Goal: Information Seeking & Learning: Learn about a topic

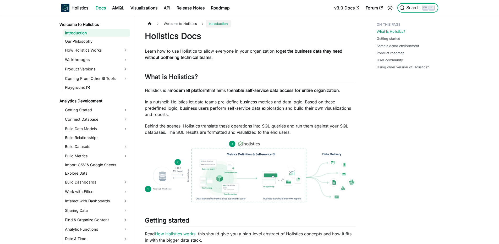
click at [414, 11] on button "Search K" at bounding box center [418, 7] width 41 height 9
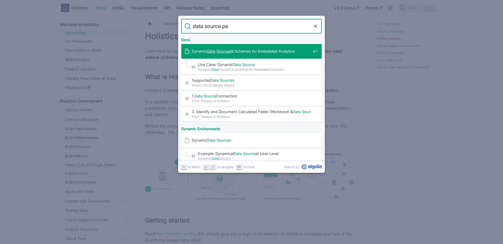
type input "data source per"
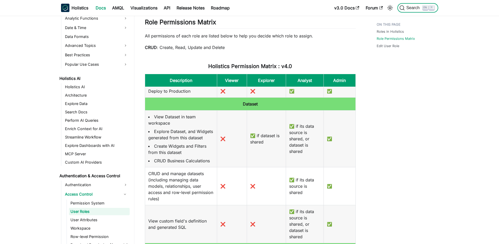
scroll to position [167, 0]
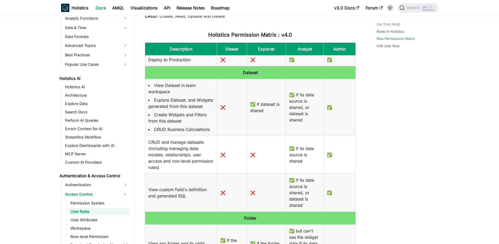
click at [295, 104] on td "✅ if its data source is shared, or dataset is shared" at bounding box center [305, 107] width 38 height 57
click at [296, 101] on td "✅ if its data source is shared, or dataset is shared" at bounding box center [305, 107] width 38 height 57
drag, startPoint x: 291, startPoint y: 101, endPoint x: 306, endPoint y: 127, distance: 29.8
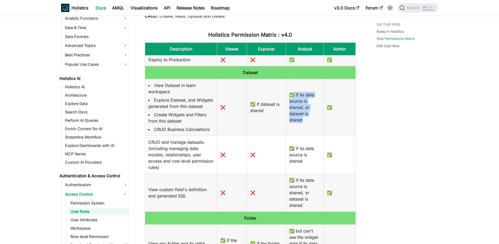
click at [306, 127] on td "✅ if its data source is shared, or dataset is shared" at bounding box center [305, 107] width 38 height 57
click at [304, 121] on td "✅ if its data source is shared, or dataset is shared" at bounding box center [305, 107] width 38 height 57
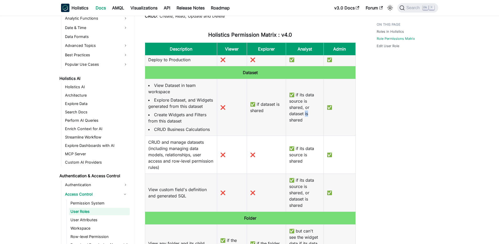
click at [304, 121] on td "✅ if its data source is shared, or dataset is shared" at bounding box center [305, 107] width 38 height 57
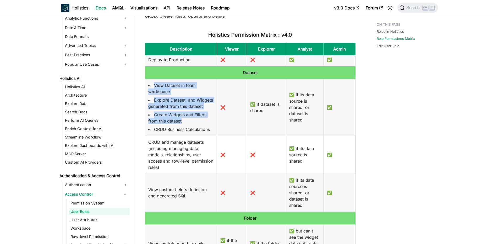
drag, startPoint x: 150, startPoint y: 91, endPoint x: 198, endPoint y: 125, distance: 58.2
click at [198, 125] on td "View Dataset in team workspace Explore Dataset, and Widgets generated from this…" at bounding box center [181, 107] width 72 height 57
click at [198, 124] on li "Create Widgets and Filters from this dataset" at bounding box center [181, 118] width 66 height 13
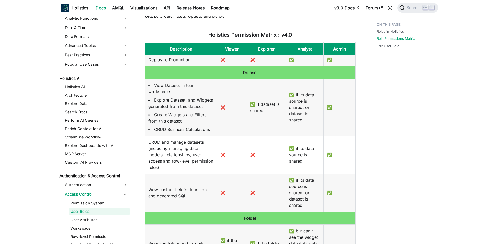
click at [198, 124] on li "Create Widgets and Filters from this dataset" at bounding box center [181, 118] width 66 height 13
click at [196, 110] on li "Explore Dataset, and Widgets generated from this dataset" at bounding box center [181, 103] width 66 height 13
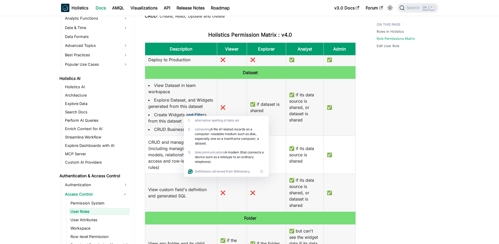
click at [188, 117] on div "1 . alternative spelling of data set" at bounding box center [226, 120] width 85 height 9
click at [299, 106] on td "✅ if its data source is shared, or dataset is shared" at bounding box center [305, 107] width 38 height 57
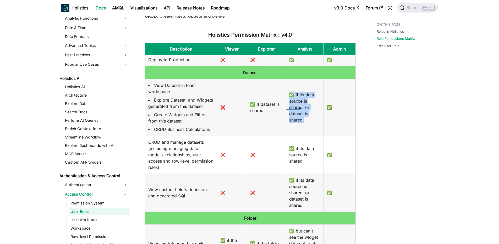
click at [299, 106] on td "✅ if its data source is shared, or dataset is shared" at bounding box center [305, 107] width 38 height 57
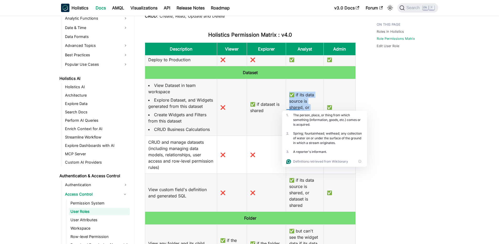
click at [306, 105] on td "✅ if its data source is shared, or dataset is shared" at bounding box center [305, 107] width 38 height 57
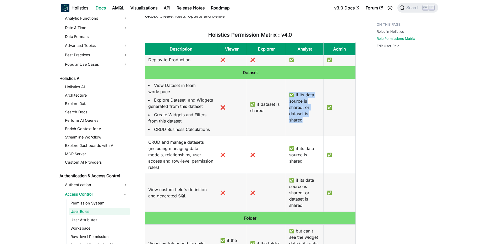
drag, startPoint x: 293, startPoint y: 96, endPoint x: 302, endPoint y: 124, distance: 29.9
click at [302, 124] on td "✅ if its data source is shared, or dataset is shared" at bounding box center [305, 107] width 38 height 57
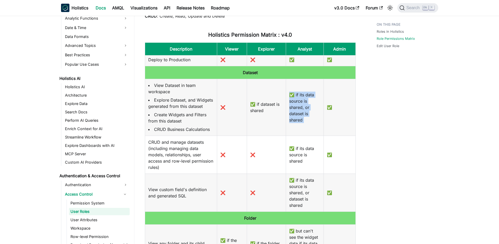
click at [305, 122] on td "✅ if its data source is shared, or dataset is shared" at bounding box center [305, 107] width 38 height 57
click at [287, 121] on td "✅ if its data source is shared, or dataset is shared" at bounding box center [305, 107] width 38 height 57
drag, startPoint x: 286, startPoint y: 119, endPoint x: 298, endPoint y: 119, distance: 11.0
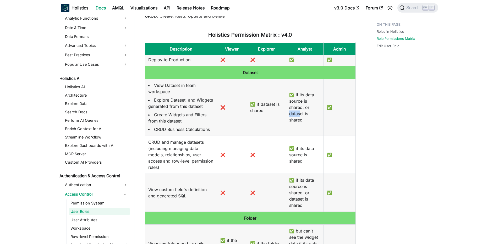
click at [298, 119] on td "✅ if its data source is shared, or dataset is shared" at bounding box center [305, 107] width 38 height 57
click at [291, 120] on td "✅ if its data source is shared, or dataset is shared" at bounding box center [305, 107] width 38 height 57
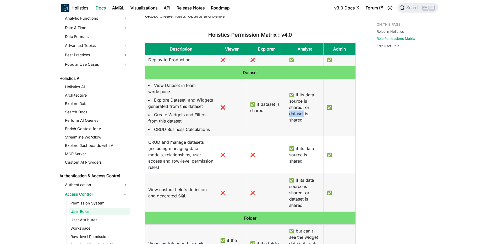
click at [291, 120] on td "✅ if its data source is shared, or dataset is shared" at bounding box center [305, 107] width 38 height 57
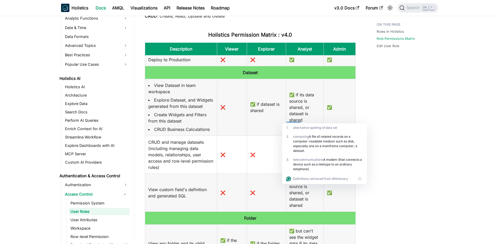
click at [280, 121] on td "✅ if dataset is shared" at bounding box center [266, 107] width 39 height 57
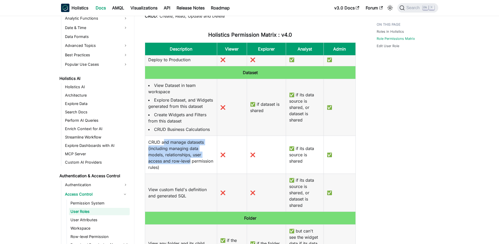
drag, startPoint x: 164, startPoint y: 146, endPoint x: 207, endPoint y: 166, distance: 46.6
click at [207, 166] on td "CRUD and manage datasets (including managing data models, relationships, user a…" at bounding box center [181, 155] width 72 height 38
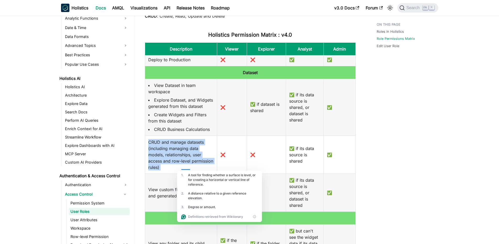
click at [205, 162] on td "CRUD and manage datasets (including managing data models, relationships, user a…" at bounding box center [181, 155] width 72 height 38
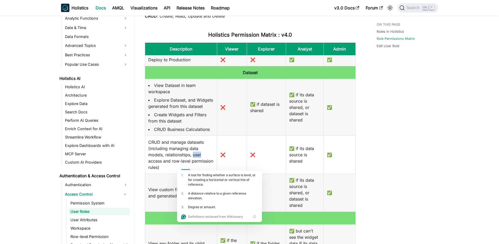
click at [205, 162] on td "CRUD and manage datasets (including managing data models, relationships, user a…" at bounding box center [181, 155] width 72 height 38
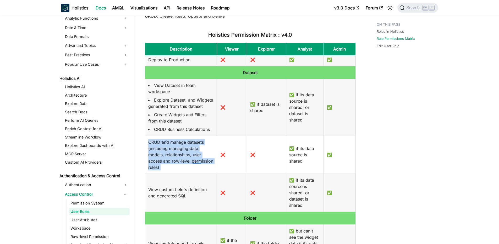
click at [205, 162] on td "CRUD and manage datasets (including managing data models, relationships, user a…" at bounding box center [181, 155] width 72 height 38
click at [205, 155] on td "CRUD and manage datasets (including managing data models, relationships, user a…" at bounding box center [181, 155] width 72 height 38
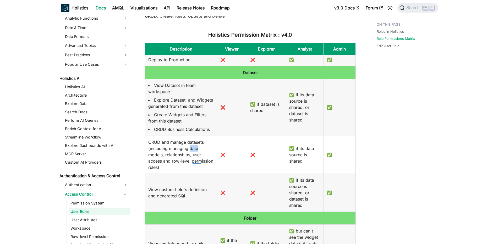
click at [205, 155] on td "CRUD and manage datasets (including managing data models, relationships, user a…" at bounding box center [181, 155] width 72 height 38
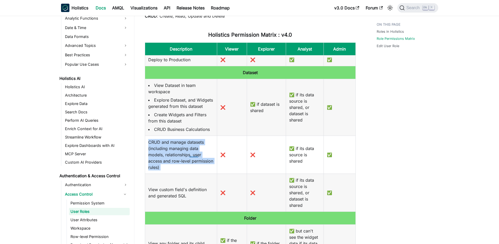
click at [205, 155] on td "CRUD and manage datasets (including managing data models, relationships, user a…" at bounding box center [181, 155] width 72 height 38
click at [202, 150] on td "CRUD and manage datasets (including managing data models, relationships, user a…" at bounding box center [181, 155] width 72 height 38
drag, startPoint x: 182, startPoint y: 145, endPoint x: 311, endPoint y: 158, distance: 129.6
click at [311, 158] on tr "CRUD and manage datasets (including managing data models, relationships, user a…" at bounding box center [250, 155] width 211 height 38
click at [311, 158] on td "✅ if its data source is shared" at bounding box center [305, 155] width 38 height 38
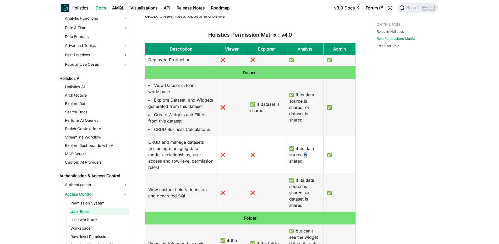
click at [311, 158] on td "✅ if its data source is shared" at bounding box center [305, 155] width 38 height 38
click at [308, 152] on td "✅ if its data source is shared" at bounding box center [305, 155] width 38 height 38
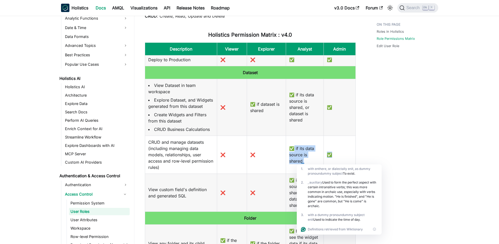
drag, startPoint x: 292, startPoint y: 153, endPoint x: 327, endPoint y: 163, distance: 36.6
click at [327, 163] on tr "CRUD and manage datasets (including managing data models, relationships, user a…" at bounding box center [250, 155] width 211 height 38
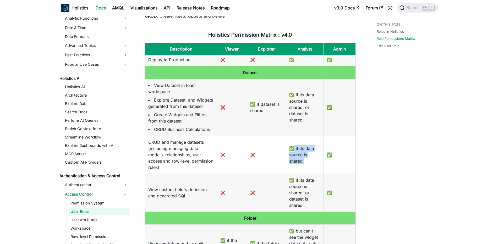
click at [309, 160] on td "✅ if its data source is shared" at bounding box center [305, 155] width 38 height 38
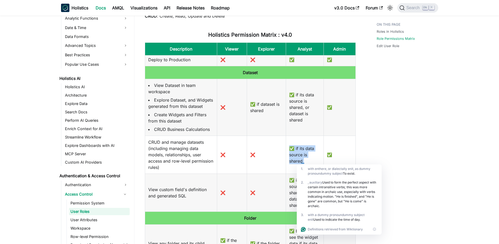
click at [309, 160] on td "✅ if its data source is shared" at bounding box center [305, 155] width 38 height 38
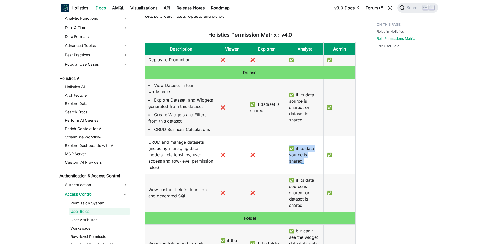
click at [309, 160] on td "✅ if its data source is shared" at bounding box center [305, 155] width 38 height 38
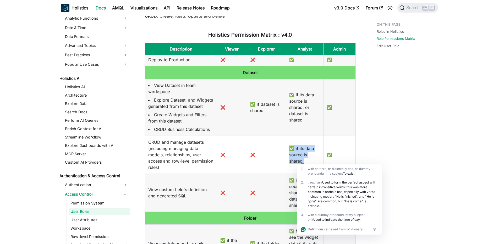
click at [309, 160] on td "✅ if its data source is shared" at bounding box center [305, 155] width 38 height 38
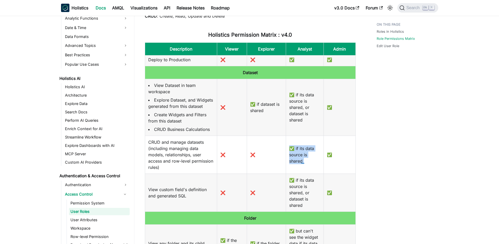
click at [309, 160] on td "✅ if its data source is shared" at bounding box center [305, 155] width 38 height 38
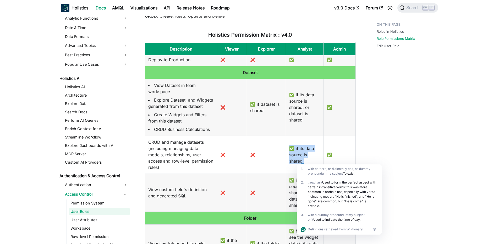
scroll to position [252, 0]
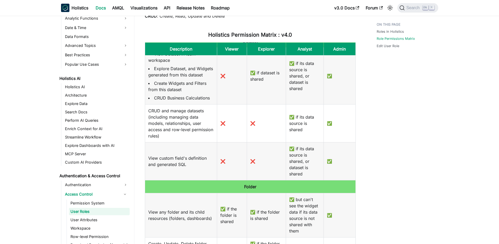
click at [419, 128] on div "Roles in Holistics Role Permissions Matrix Edit User Role" at bounding box center [404, 207] width 77 height 709
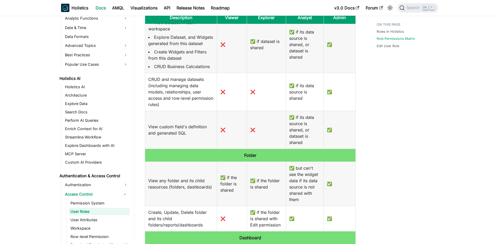
click at [314, 135] on td "✅ if its data source is shared, or dataset is shared" at bounding box center [305, 130] width 38 height 38
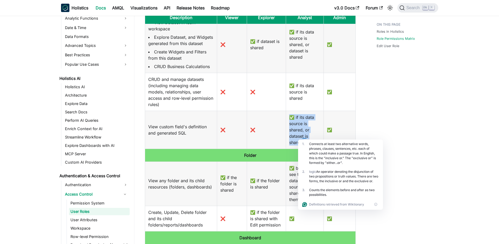
click at [312, 133] on td "✅ if its data source is shared, or dataset is shared" at bounding box center [305, 130] width 38 height 38
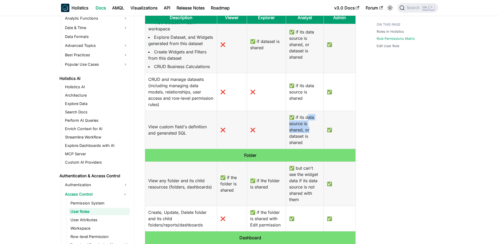
drag, startPoint x: 306, startPoint y: 125, endPoint x: 309, endPoint y: 138, distance: 14.0
click at [309, 138] on td "✅ if its data source is shared, or dataset is shared" at bounding box center [305, 130] width 38 height 38
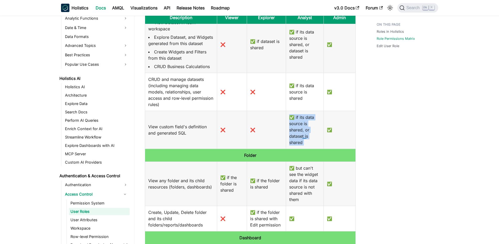
click at [309, 134] on td "✅ if its data source is shared, or dataset is shared" at bounding box center [305, 130] width 38 height 38
click at [300, 134] on td "✅ if its data source is shared, or dataset is shared" at bounding box center [305, 130] width 38 height 38
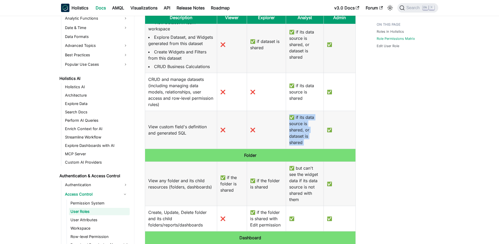
click at [300, 134] on td "✅ if its data source is shared, or dataset is shared" at bounding box center [305, 130] width 38 height 38
click at [232, 134] on td "❌" at bounding box center [232, 130] width 30 height 38
click at [165, 130] on td "View custom field's definition and generated SQL" at bounding box center [181, 130] width 72 height 38
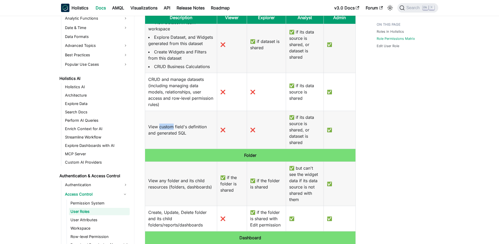
click at [165, 130] on td "View custom field's definition and generated SQL" at bounding box center [181, 130] width 72 height 38
click at [150, 131] on td "View custom field's definition and generated SQL" at bounding box center [181, 130] width 72 height 38
drag, startPoint x: 150, startPoint y: 131, endPoint x: 193, endPoint y: 136, distance: 44.1
click at [193, 136] on td "View custom field's definition and generated SQL" at bounding box center [181, 130] width 72 height 38
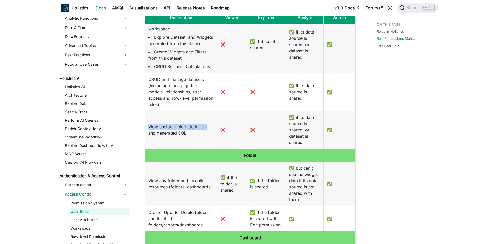
click at [193, 136] on td "View custom field's definition and generated SQL" at bounding box center [181, 130] width 72 height 38
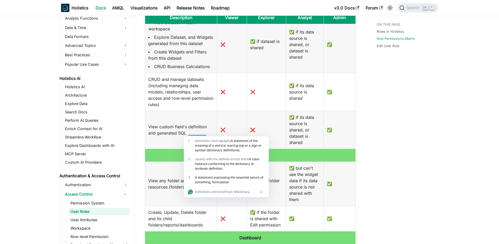
click at [311, 132] on td "✅ if its data source is shared, or dataset is shared" at bounding box center [305, 130] width 38 height 38
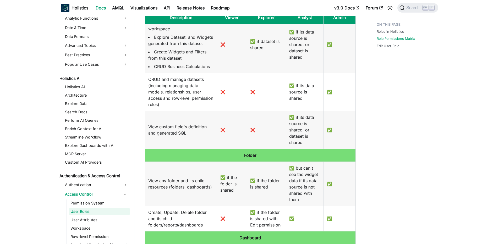
drag, startPoint x: 305, startPoint y: 129, endPoint x: 322, endPoint y: 147, distance: 24.1
click at [322, 147] on tr "View custom field's definition and generated SQL ❌ ❌ ✅ if its data source is sh…" at bounding box center [250, 130] width 211 height 38
click at [324, 147] on td "✅" at bounding box center [340, 130] width 32 height 38
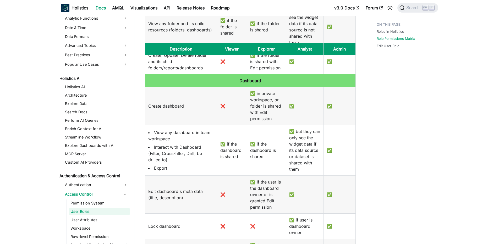
scroll to position [472, 0]
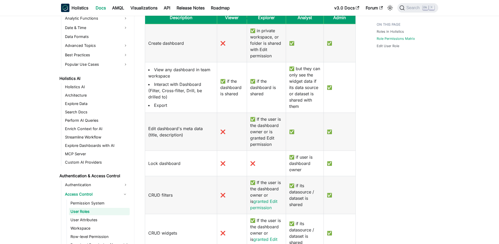
drag, startPoint x: 298, startPoint y: 102, endPoint x: 300, endPoint y: 112, distance: 10.4
click at [300, 112] on tbody "Data source CRUD and manage data sources (access, connection credentials, etc.)…" at bounding box center [250, 64] width 211 height 1025
click at [300, 112] on td "✅ but they can only see the widget data if its data source or dataset is shared…" at bounding box center [305, 87] width 38 height 51
click at [299, 113] on td "✅ but they can only see the widget data if its data source or dataset is shared…" at bounding box center [305, 87] width 38 height 51
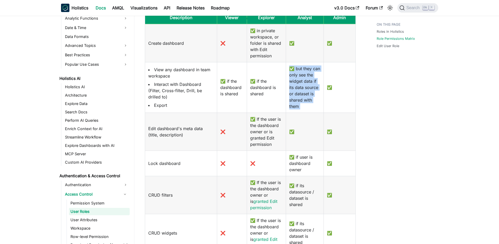
click at [294, 96] on td "✅ but they can only see the widget data if its data source or dataset is shared…" at bounding box center [305, 87] width 38 height 51
click at [289, 93] on td "✅ but they can only see the widget data if its data source or dataset is shared…" at bounding box center [305, 87] width 38 height 51
click at [293, 88] on td "✅ but they can only see the widget data if its data source or dataset is shared…" at bounding box center [305, 87] width 38 height 51
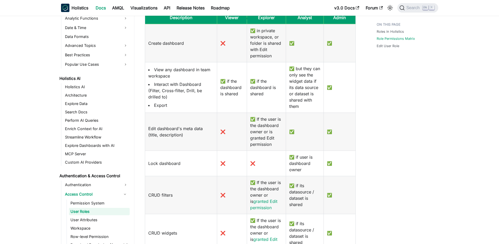
click at [294, 87] on td "✅ but they can only see the widget data if its data source or dataset is shared…" at bounding box center [305, 87] width 38 height 51
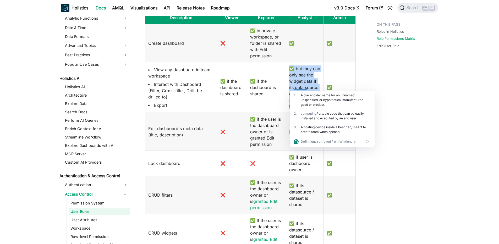
click at [289, 87] on td "✅ but they can only see the widget data if its data source or dataset is shared…" at bounding box center [305, 87] width 38 height 51
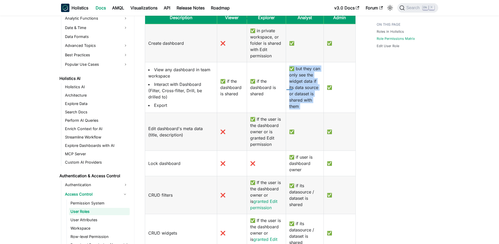
click at [289, 87] on td "✅ but they can only see the widget data if its data source or dataset is shared…" at bounding box center [305, 87] width 38 height 51
click at [281, 89] on td "✅ if the dashboard is shared" at bounding box center [266, 87] width 39 height 51
click at [282, 87] on td "✅ if the dashboard is shared" at bounding box center [266, 87] width 39 height 51
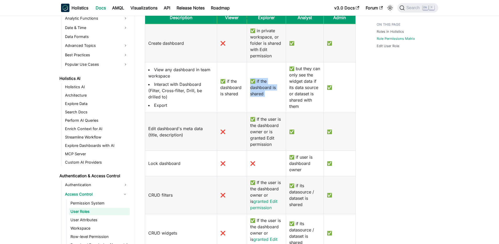
click at [282, 87] on td "✅ if the dashboard is shared" at bounding box center [266, 87] width 39 height 51
click at [291, 84] on td "✅ but they can only see the widget data if its data source or dataset is shared…" at bounding box center [305, 87] width 38 height 51
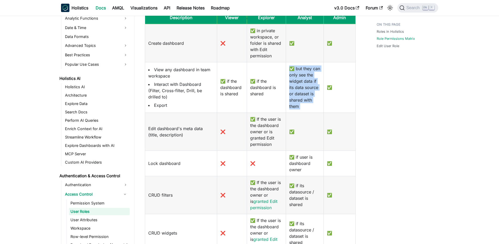
click at [291, 84] on td "✅ but they can only see the widget data if its data source or dataset is shared…" at bounding box center [305, 87] width 38 height 51
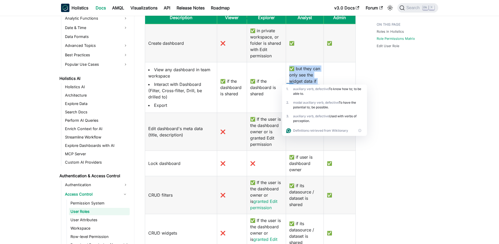
click at [342, 79] on td "✅" at bounding box center [340, 87] width 32 height 51
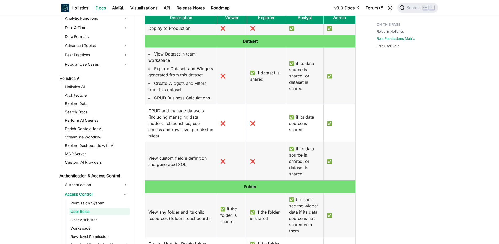
scroll to position [189, 0]
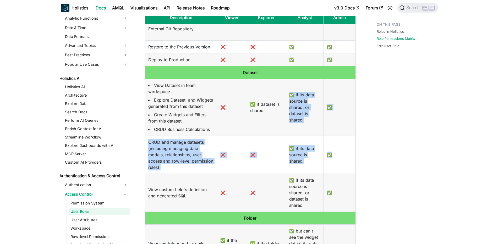
drag, startPoint x: 305, startPoint y: 93, endPoint x: 322, endPoint y: 175, distance: 83.6
click at [294, 163] on td "✅ if its data source is shared" at bounding box center [305, 155] width 38 height 38
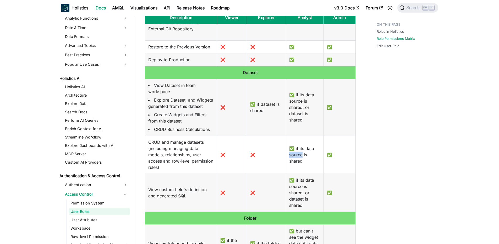
click at [294, 163] on td "✅ if its data source is shared" at bounding box center [305, 155] width 38 height 38
drag, startPoint x: 294, startPoint y: 163, endPoint x: 293, endPoint y: 153, distance: 9.8
click at [293, 163] on div at bounding box center [293, 161] width 14 height 5
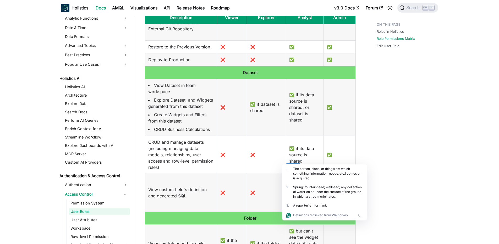
click at [293, 153] on td "✅ if its data source is shared" at bounding box center [305, 155] width 38 height 38
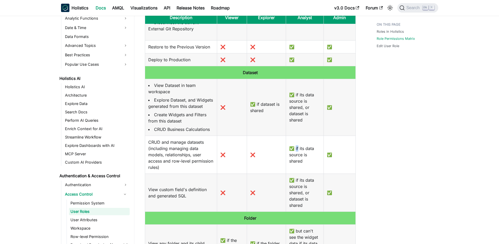
click at [293, 153] on td "✅ if its data source is shared" at bounding box center [305, 155] width 38 height 38
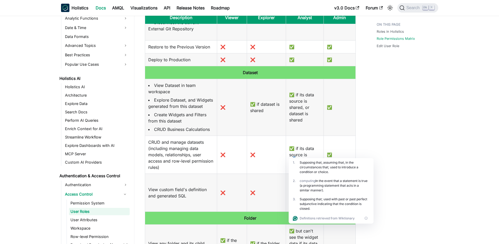
click at [192, 146] on td "CRUD and manage datasets (including managing data models, relationships, user a…" at bounding box center [181, 155] width 72 height 38
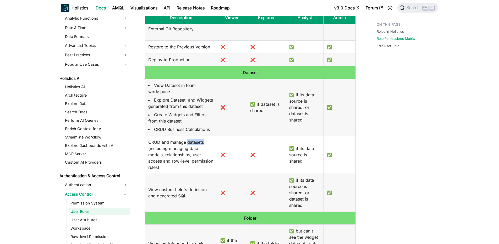
click at [192, 146] on td "CRUD and manage datasets (including managing data models, relationships, user a…" at bounding box center [181, 155] width 72 height 38
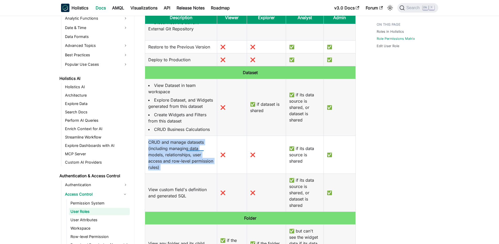
click at [192, 146] on td "CRUD and manage datasets (including managing data models, relationships, user a…" at bounding box center [181, 155] width 72 height 38
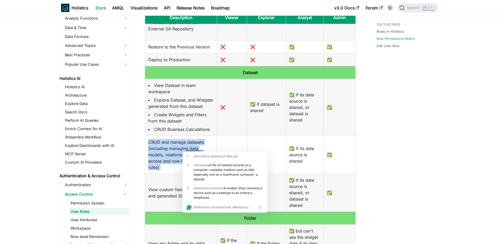
click at [197, 145] on td "CRUD and manage datasets (including managing data models, relationships, user a…" at bounding box center [181, 155] width 72 height 38
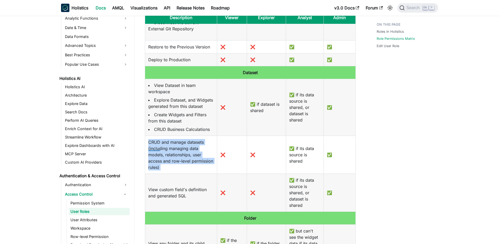
click at [197, 145] on td "CRUD and manage datasets (including managing data models, relationships, user a…" at bounding box center [181, 155] width 72 height 38
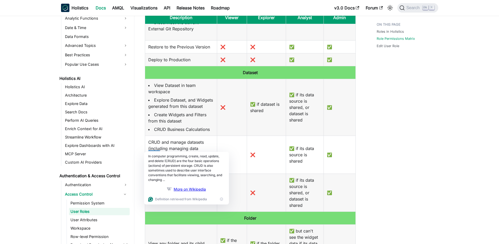
click at [177, 107] on li "Explore Dataset, and Widgets generated from this dataset" at bounding box center [181, 103] width 66 height 13
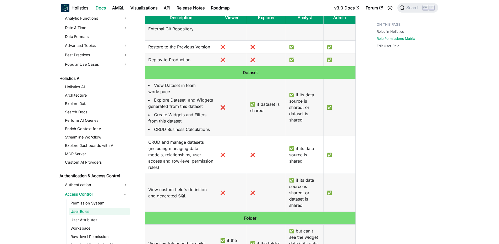
click at [177, 107] on li "Explore Dataset, and Widgets generated from this dataset" at bounding box center [181, 103] width 66 height 13
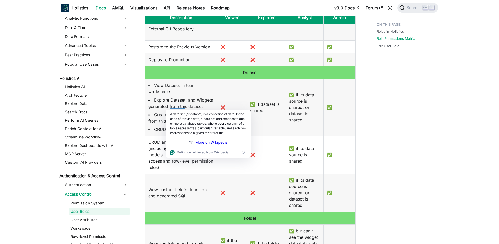
click at [217, 107] on td "❌" at bounding box center [232, 107] width 30 height 57
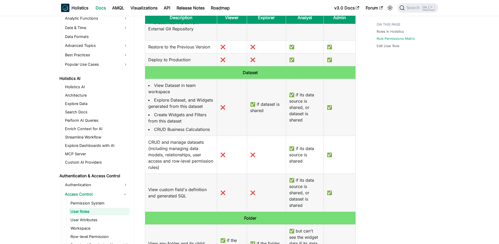
click at [200, 109] on li "Explore Dataset, and Widgets generated from this dataset" at bounding box center [181, 103] width 66 height 13
click at [201, 106] on li "Explore Dataset, and Widgets generated from this dataset" at bounding box center [181, 103] width 66 height 13
drag, startPoint x: 153, startPoint y: 108, endPoint x: 175, endPoint y: 113, distance: 22.3
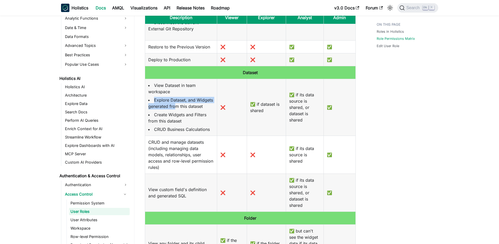
click at [175, 110] on li "Explore Dataset, and Widgets generated from this dataset" at bounding box center [181, 103] width 66 height 13
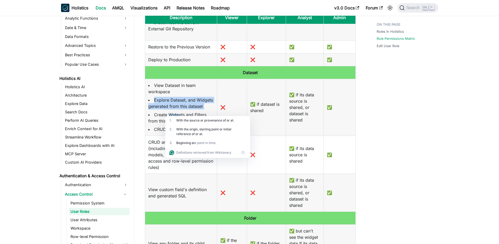
click at [179, 106] on li "Explore Dataset, and Widgets generated from this dataset" at bounding box center [181, 103] width 66 height 13
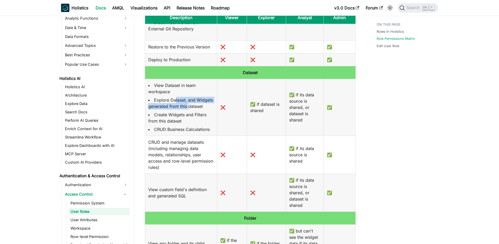
drag, startPoint x: 175, startPoint y: 104, endPoint x: 190, endPoint y: 110, distance: 15.6
click at [190, 110] on li "Explore Dataset, and Widgets generated from this dataset" at bounding box center [181, 103] width 66 height 13
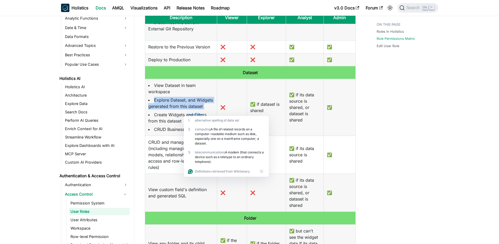
click at [189, 108] on li "Explore Dataset, and Widgets generated from this dataset" at bounding box center [181, 103] width 66 height 13
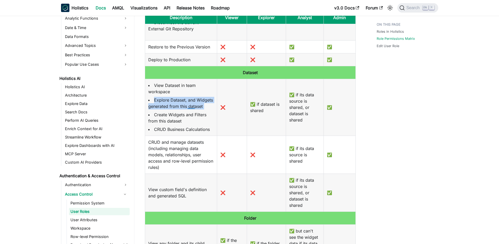
click at [189, 108] on li "Explore Dataset, and Widgets generated from this dataset" at bounding box center [181, 103] width 66 height 13
click at [182, 108] on li "Explore Dataset, and Widgets generated from this dataset" at bounding box center [181, 103] width 66 height 13
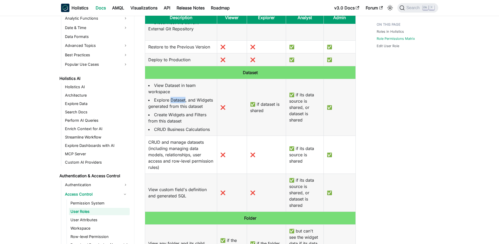
click at [182, 108] on li "Explore Dataset, and Widgets generated from this dataset" at bounding box center [181, 103] width 66 height 13
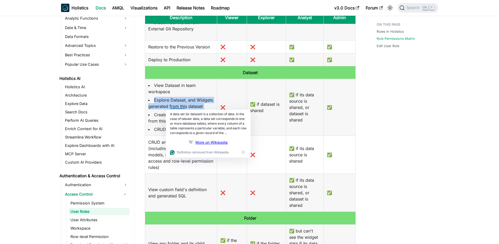
click at [182, 108] on li "Explore Dataset, and Widgets generated from this dataset" at bounding box center [181, 103] width 66 height 13
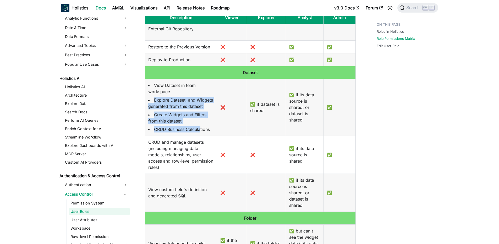
drag, startPoint x: 148, startPoint y: 104, endPoint x: 200, endPoint y: 138, distance: 62.7
click at [200, 136] on td "View Dataset in team workspace Explore Dataset, and Widgets generated from this…" at bounding box center [181, 107] width 72 height 57
click at [200, 133] on li "CRUD Business Calculations" at bounding box center [181, 129] width 66 height 6
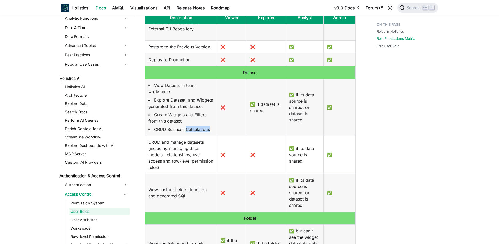
click at [200, 133] on li "CRUD Business Calculations" at bounding box center [181, 129] width 66 height 6
click at [191, 124] on li "Create Widgets and Filters from this dataset" at bounding box center [181, 118] width 66 height 13
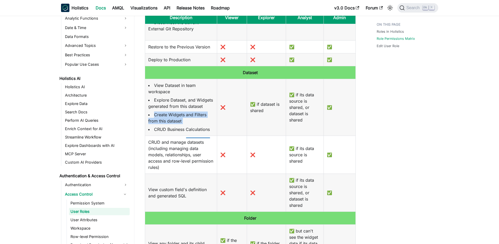
click at [193, 119] on li "Create Widgets and Filters from this dataset" at bounding box center [181, 118] width 66 height 13
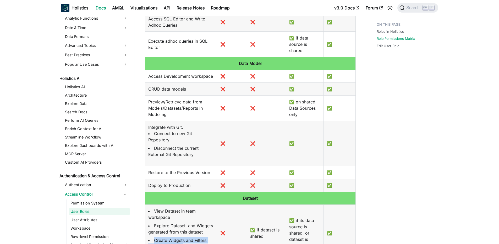
scroll to position [31, 0]
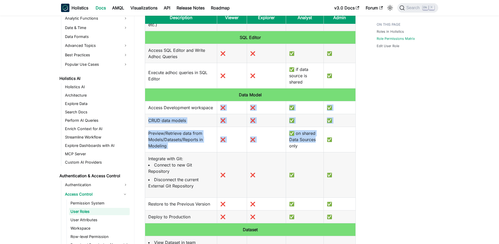
drag, startPoint x: 230, startPoint y: 106, endPoint x: 313, endPoint y: 148, distance: 93.2
click at [313, 148] on td "✅ on shared Data Sources only" at bounding box center [305, 139] width 38 height 25
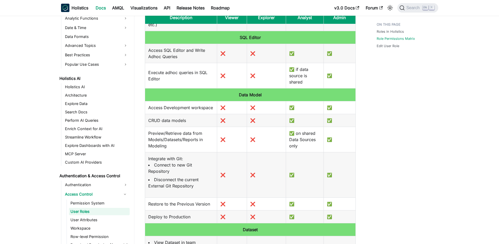
click at [313, 148] on td "✅ on shared Data Sources only" at bounding box center [305, 139] width 38 height 25
click at [309, 146] on td "✅ on shared Data Sources only" at bounding box center [305, 139] width 38 height 25
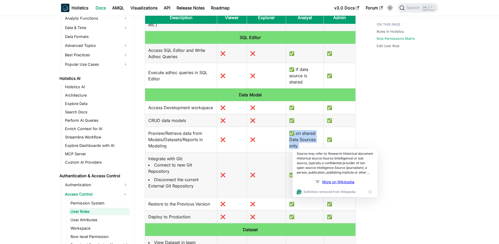
click at [304, 136] on td "✅ on shared Data Sources only" at bounding box center [305, 139] width 38 height 25
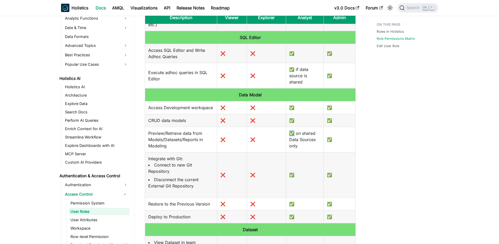
click at [304, 136] on td "✅ on shared Data Sources only" at bounding box center [305, 139] width 38 height 25
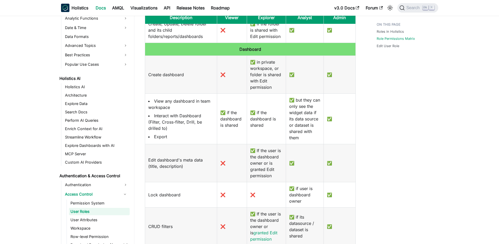
scroll to position [472, 0]
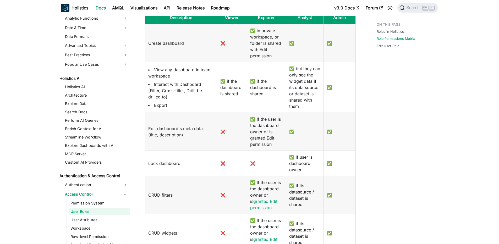
click at [302, 98] on td "✅ but they can only see the widget data if its data source or dataset is shared…" at bounding box center [305, 87] width 38 height 51
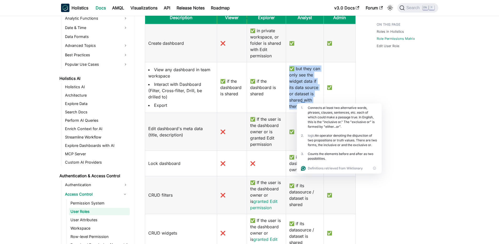
click at [304, 71] on td "✅ but they can only see the widget data if its data source or dataset is shared…" at bounding box center [305, 87] width 38 height 51
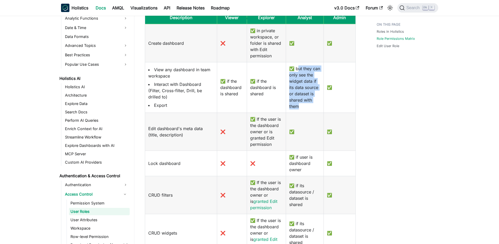
drag, startPoint x: 295, startPoint y: 74, endPoint x: 316, endPoint y: 116, distance: 46.7
click at [316, 113] on td "✅ but they can only see the widget data if its data source or dataset is shared…" at bounding box center [305, 87] width 38 height 51
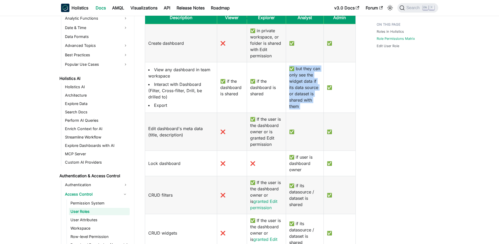
click at [313, 113] on td "✅ but they can only see the widget data if its data source or dataset is shared…" at bounding box center [305, 87] width 38 height 51
click at [311, 111] on td "✅ but they can only see the widget data if its data source or dataset is shared…" at bounding box center [305, 87] width 38 height 51
drag, startPoint x: 292, startPoint y: 95, endPoint x: 300, endPoint y: 114, distance: 20.9
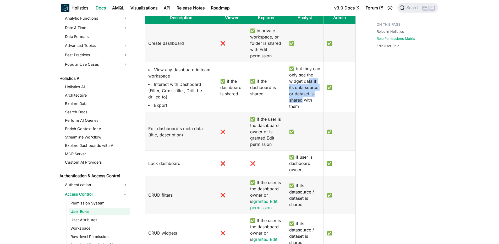
click at [300, 113] on td "✅ but they can only see the widget data if its data source or dataset is shared…" at bounding box center [305, 87] width 38 height 51
click at [300, 111] on td "✅ but they can only see the widget data if its data source or dataset is shared…" at bounding box center [305, 87] width 38 height 51
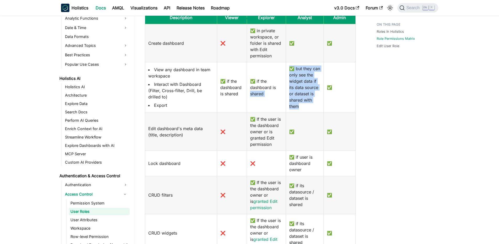
drag, startPoint x: 282, startPoint y: 98, endPoint x: 299, endPoint y: 117, distance: 26.0
click at [299, 113] on tr "View any dashboard in team workspace Interact with Dashboard (Filter, Cross-fil…" at bounding box center [250, 87] width 211 height 51
click at [299, 113] on td "✅ but they can only see the widget data if its data source or dataset is shared…" at bounding box center [305, 87] width 38 height 51
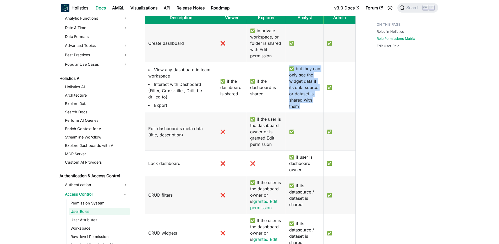
click at [300, 113] on td "✅ but they can only see the widget data if its data source or dataset is shared…" at bounding box center [305, 87] width 38 height 51
click at [286, 106] on td "✅ but they can only see the widget data if its data source or dataset is shared…" at bounding box center [305, 87] width 38 height 51
drag, startPoint x: 285, startPoint y: 101, endPoint x: 304, endPoint y: 114, distance: 23.3
click at [304, 113] on td "✅ but they can only see the widget data if its data source or dataset is shared…" at bounding box center [305, 87] width 38 height 51
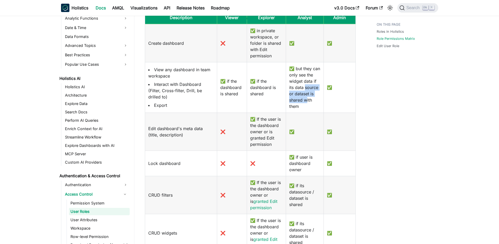
click at [304, 113] on td "✅ but they can only see the widget data if its data source or dataset is shared…" at bounding box center [305, 87] width 38 height 51
click at [303, 110] on td "✅ but they can only see the widget data if its data source or dataset is shared…" at bounding box center [305, 87] width 38 height 51
click at [298, 108] on td "✅ but they can only see the widget data if its data source or dataset is shared…" at bounding box center [305, 87] width 38 height 51
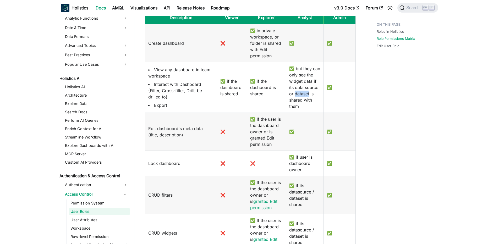
click at [298, 108] on td "✅ but they can only see the widget data if its data source or dataset is shared…" at bounding box center [305, 87] width 38 height 51
click at [293, 108] on div at bounding box center [293, 106] width 15 height 5
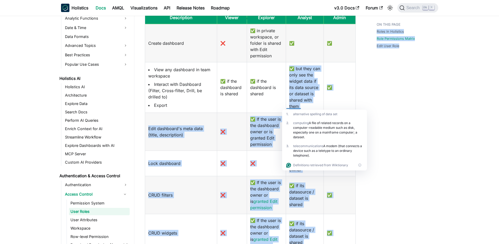
drag, startPoint x: 282, startPoint y: 106, endPoint x: 315, endPoint y: 110, distance: 32.5
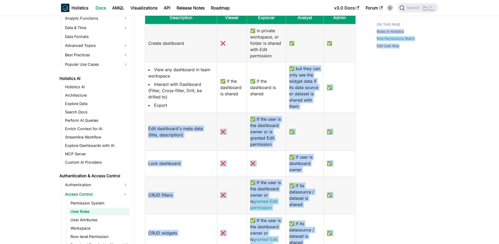
click at [315, 110] on td "✅ but they can only see the widget data if its data source or dataset is shared…" at bounding box center [305, 87] width 38 height 51
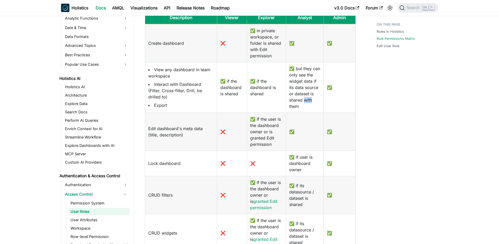
click at [315, 110] on td "✅ but they can only see the widget data if its data source or dataset is shared…" at bounding box center [305, 87] width 38 height 51
click at [309, 113] on td "✅ but they can only see the widget data if its data source or dataset is shared…" at bounding box center [305, 87] width 38 height 51
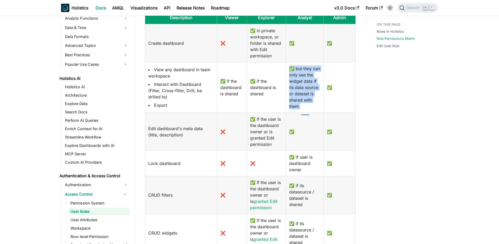
click at [300, 111] on td "✅ but they can only see the widget data if its data source or dataset is shared…" at bounding box center [305, 87] width 38 height 51
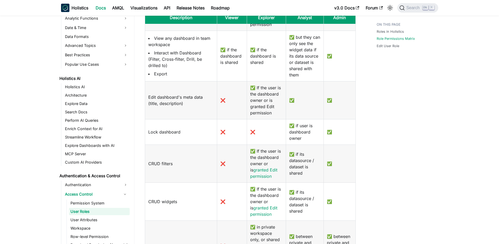
click at [302, 142] on td "✅ if user is dashboard owner" at bounding box center [305, 131] width 38 height 25
click at [303, 138] on td "✅ if user is dashboard owner" at bounding box center [305, 131] width 38 height 25
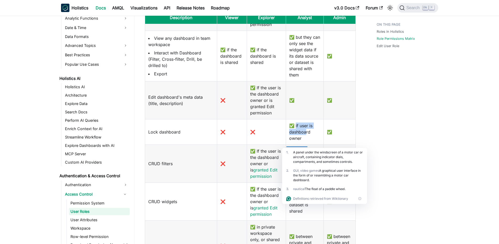
drag, startPoint x: 293, startPoint y: 138, endPoint x: 304, endPoint y: 148, distance: 14.1
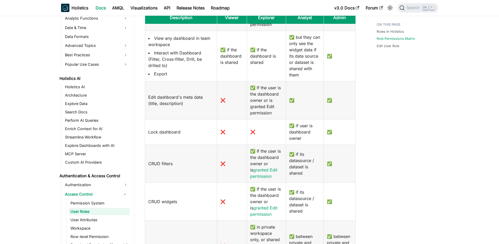
click at [305, 144] on td "✅ if user is dashboard owner" at bounding box center [305, 131] width 38 height 25
click at [305, 136] on td "✅ if user is dashboard owner" at bounding box center [305, 131] width 38 height 25
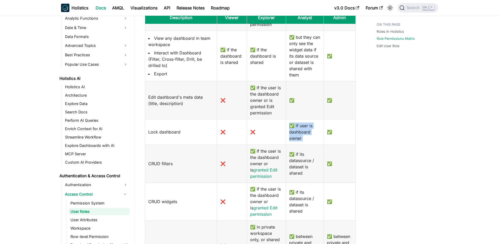
click at [305, 136] on td "✅ if user is dashboard owner" at bounding box center [305, 131] width 38 height 25
click at [304, 119] on td "✅" at bounding box center [305, 100] width 38 height 38
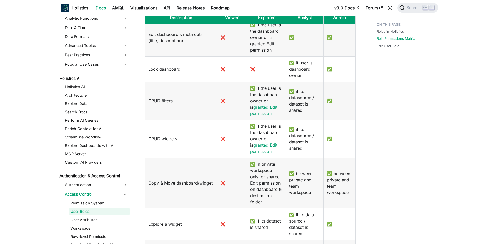
click at [308, 118] on td "✅ if its datasource / dataset is shared" at bounding box center [305, 101] width 38 height 38
click at [303, 116] on td "✅ if its datasource / dataset is shared" at bounding box center [305, 101] width 38 height 38
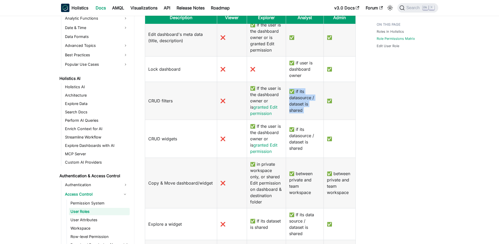
click at [303, 116] on td "✅ if its datasource / dataset is shared" at bounding box center [305, 101] width 38 height 38
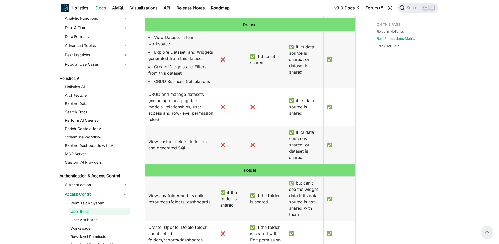
scroll to position [79, 0]
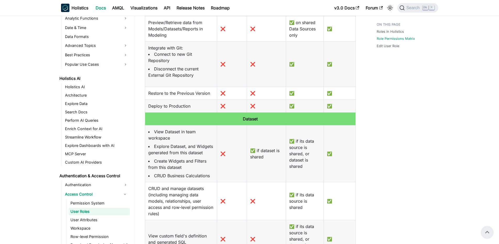
click at [191, 139] on li "View Dataset in team workspace" at bounding box center [181, 135] width 66 height 13
click at [193, 152] on li "Explore Dataset, and Widgets generated from this dataset" at bounding box center [181, 149] width 66 height 13
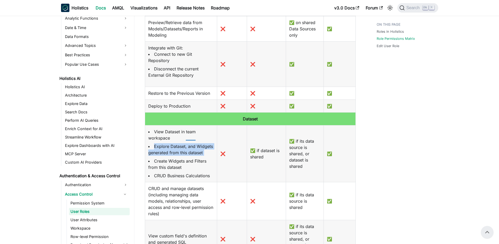
click at [193, 152] on li "Explore Dataset, and Widgets generated from this dataset" at bounding box center [181, 149] width 66 height 13
click at [174, 152] on li "Explore Dataset, and Widgets generated from this dataset" at bounding box center [181, 149] width 66 height 13
drag, startPoint x: 161, startPoint y: 152, endPoint x: 199, endPoint y: 153, distance: 37.8
click at [199, 153] on li "Explore Dataset, and Widgets generated from this dataset" at bounding box center [181, 149] width 66 height 13
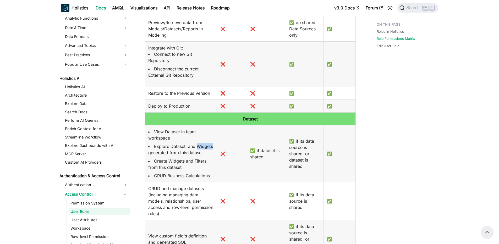
click at [199, 153] on li "Explore Dataset, and Widgets generated from this dataset" at bounding box center [181, 149] width 66 height 13
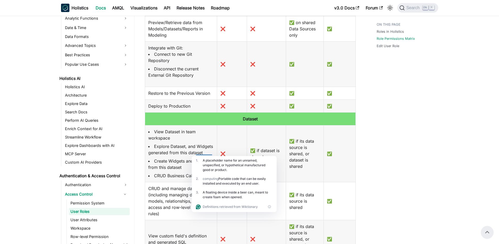
click at [305, 149] on td "✅ if its data source is shared, or dataset is shared" at bounding box center [305, 153] width 38 height 57
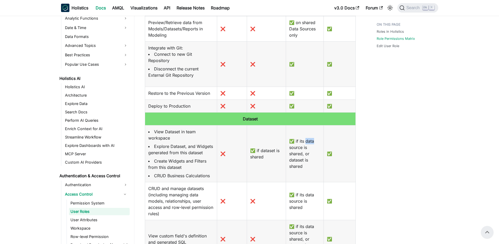
click at [305, 149] on td "✅ if its data source is shared, or dataset is shared" at bounding box center [305, 153] width 38 height 57
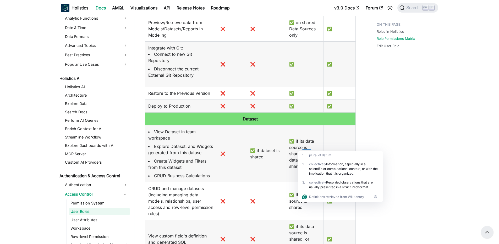
scroll to position [142, 0]
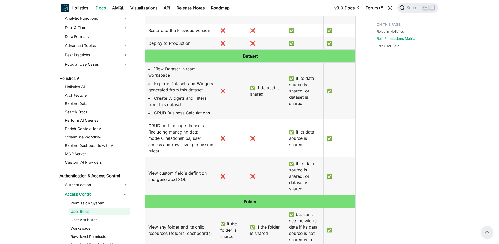
click at [178, 108] on li "Create Widgets and Filters from this dataset" at bounding box center [181, 101] width 66 height 13
click at [185, 93] on li "Explore Dataset, and Widgets generated from this dataset" at bounding box center [181, 86] width 66 height 13
drag, startPoint x: 167, startPoint y: 85, endPoint x: 207, endPoint y: 105, distance: 44.8
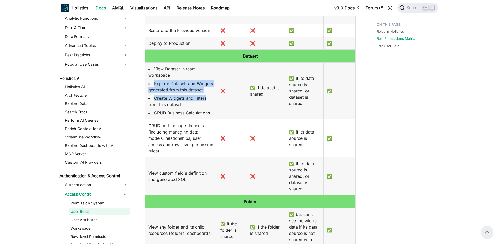
click at [207, 105] on td "View Dataset in team workspace Explore Dataset, and Widgets generated from this…" at bounding box center [181, 90] width 72 height 57
click at [207, 105] on li "Create Widgets and Filters from this dataset" at bounding box center [181, 101] width 66 height 13
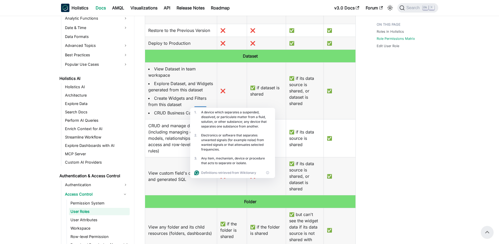
click at [203, 93] on li "Explore Dataset, and Widgets generated from this dataset" at bounding box center [181, 86] width 66 height 13
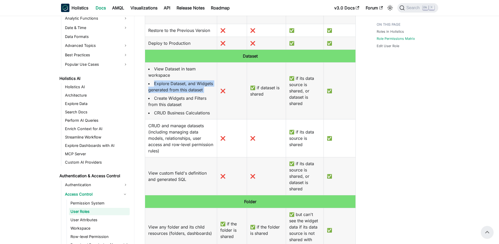
click at [203, 93] on li "Explore Dataset, and Widgets generated from this dataset" at bounding box center [181, 86] width 66 height 13
click at [192, 88] on li "Explore Dataset, and Widgets generated from this dataset" at bounding box center [181, 86] width 66 height 13
drag, startPoint x: 174, startPoint y: 88, endPoint x: 197, endPoint y: 98, distance: 25.3
click at [197, 93] on li "Explore Dataset, and Widgets generated from this dataset" at bounding box center [181, 86] width 66 height 13
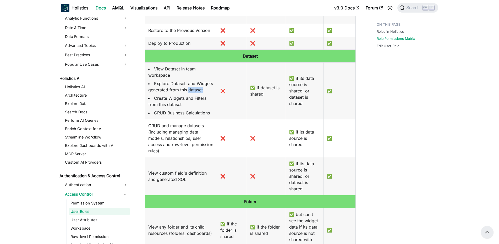
click at [197, 93] on li "Explore Dataset, and Widgets generated from this dataset" at bounding box center [181, 86] width 66 height 13
click at [178, 93] on li "Explore Dataset, and Widgets generated from this dataset" at bounding box center [181, 86] width 66 height 13
drag, startPoint x: 161, startPoint y: 89, endPoint x: 207, endPoint y: 96, distance: 47.0
click at [207, 93] on li "Explore Dataset, and Widgets generated from this dataset" at bounding box center [181, 86] width 66 height 13
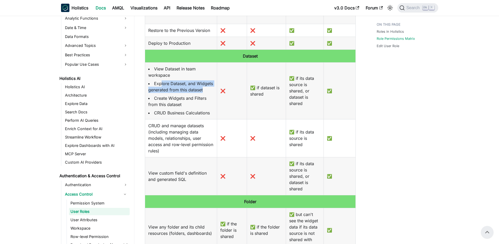
click at [207, 93] on li "Explore Dataset, and Widgets generated from this dataset" at bounding box center [181, 86] width 66 height 13
click at [237, 110] on td "❌" at bounding box center [232, 90] width 30 height 57
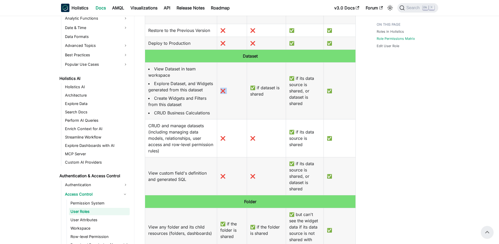
click at [237, 110] on td "❌" at bounding box center [232, 90] width 30 height 57
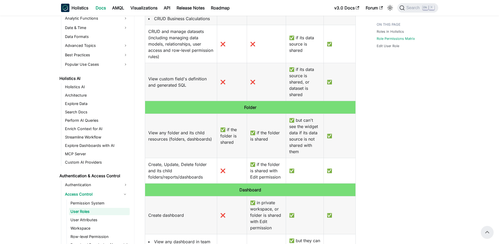
scroll to position [300, 0]
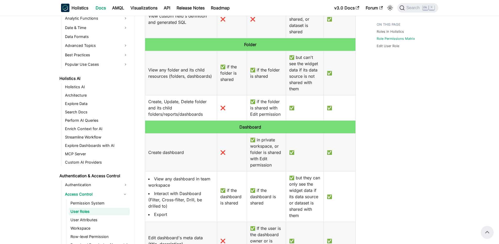
click at [190, 95] on td "View any folder and its child resources (folders, dashboards)" at bounding box center [181, 73] width 72 height 44
click at [187, 107] on td "Create, Update, Delete folder and its child folders/reports/dashboards" at bounding box center [181, 107] width 72 height 25
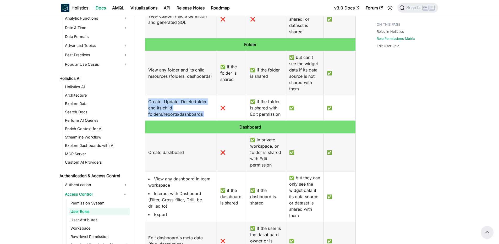
click at [187, 107] on td "Create, Update, Delete folder and its child folders/reports/dashboards" at bounding box center [181, 107] width 72 height 25
click at [141, 102] on article "Authentication & Access Control Access Control User Roles On this page User Rol…" at bounding box center [250, 89] width 219 height 662
drag, startPoint x: 158, startPoint y: 105, endPoint x: 222, endPoint y: 115, distance: 65.0
click at [222, 115] on tr "Create, Update, Delete folder and its child folders/reports/dashboards ❌ ✅ if t…" at bounding box center [250, 107] width 211 height 25
click at [222, 115] on td "❌" at bounding box center [232, 107] width 30 height 25
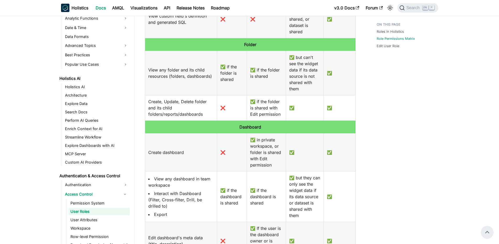
click at [222, 115] on td "❌" at bounding box center [232, 107] width 30 height 25
click at [281, 112] on td "✅ if the folder is shared with Edit permission" at bounding box center [266, 107] width 39 height 25
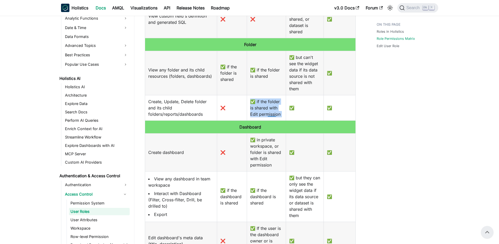
click at [275, 110] on td "✅ if the folder is shared with Edit permission" at bounding box center [266, 107] width 39 height 25
click at [276, 105] on td "✅ if the folder is shared with Edit permission" at bounding box center [266, 107] width 39 height 25
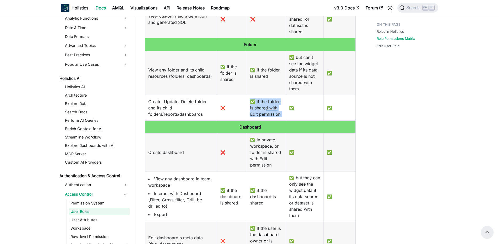
click at [276, 105] on td "✅ if the folder is shared with Edit permission" at bounding box center [266, 107] width 39 height 25
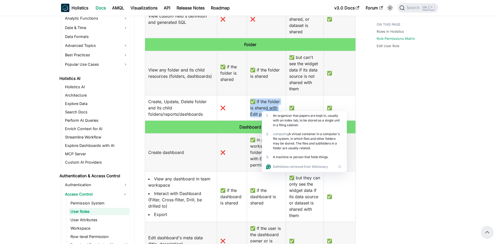
click at [273, 107] on td "✅ if the folder is shared with Edit permission" at bounding box center [266, 107] width 39 height 25
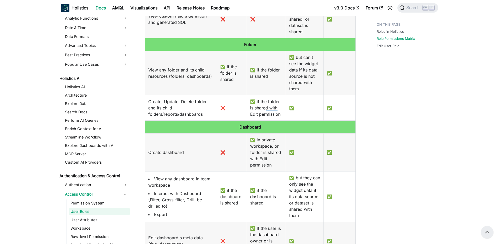
click at [273, 105] on td "✅ if the folder is shared with Edit permission" at bounding box center [266, 107] width 39 height 25
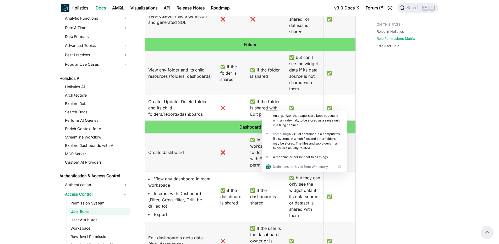
scroll to position [363, 0]
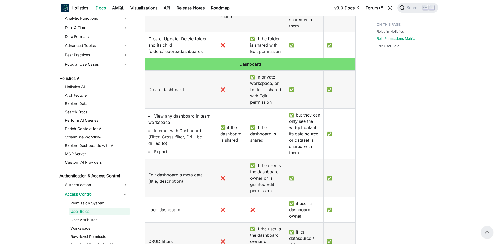
click at [233, 136] on td "✅ if the dashboard is shared" at bounding box center [232, 134] width 30 height 51
click at [264, 135] on td "✅ if the dashboard is shared" at bounding box center [266, 134] width 39 height 51
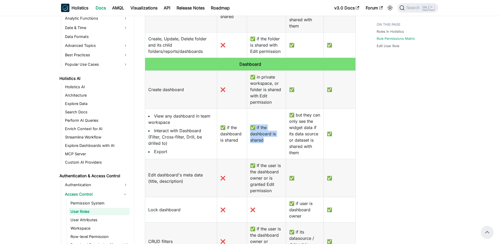
drag, startPoint x: 253, startPoint y: 132, endPoint x: 265, endPoint y: 147, distance: 19.3
click at [265, 147] on td "✅ if the dashboard is shared" at bounding box center [266, 134] width 39 height 51
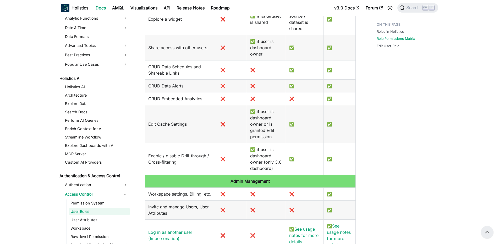
scroll to position [740, 0]
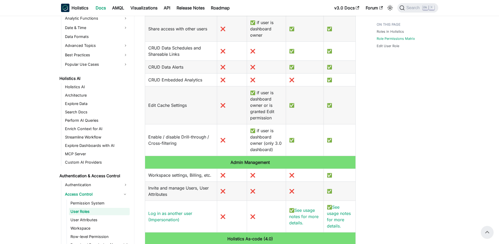
click at [271, 109] on td "✅ if user is dashboard owner or is granted Edit permission" at bounding box center [266, 105] width 39 height 38
click at [270, 98] on td "✅ if user is dashboard owner or is granted Edit permission" at bounding box center [266, 105] width 39 height 38
drag, startPoint x: 260, startPoint y: 85, endPoint x: 270, endPoint y: 112, distance: 29.1
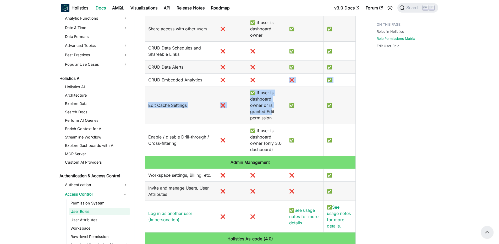
click at [270, 112] on td "✅ if user is dashboard owner or is granted Edit permission" at bounding box center [266, 105] width 39 height 38
click at [262, 105] on td "✅ if user is dashboard owner or is granted Edit permission" at bounding box center [266, 105] width 39 height 38
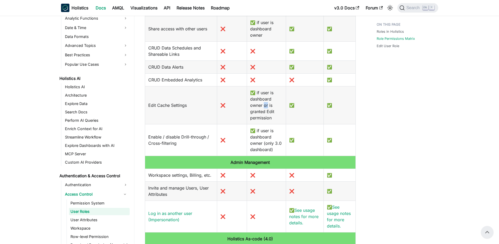
click at [262, 105] on td "✅ if user is dashboard owner or is granted Edit permission" at bounding box center [266, 105] width 39 height 38
click at [266, 98] on td "✅ if user is dashboard owner or is granted Edit permission" at bounding box center [266, 105] width 39 height 38
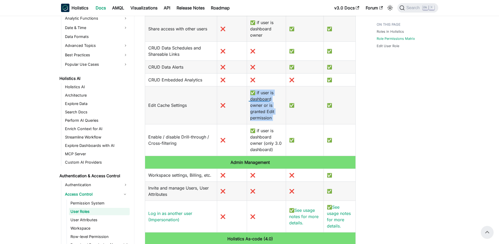
click at [272, 89] on td "✅ if user is dashboard owner or is granted Edit permission" at bounding box center [266, 105] width 39 height 38
click at [263, 92] on td "✅ if user is dashboard owner or is granted Edit permission" at bounding box center [266, 105] width 39 height 38
drag, startPoint x: 255, startPoint y: 93, endPoint x: 278, endPoint y: 126, distance: 40.0
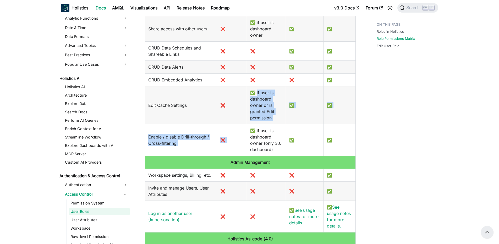
click at [278, 126] on td "✅ if user is dashboard owner (only 3.0 dashboard)" at bounding box center [266, 140] width 39 height 32
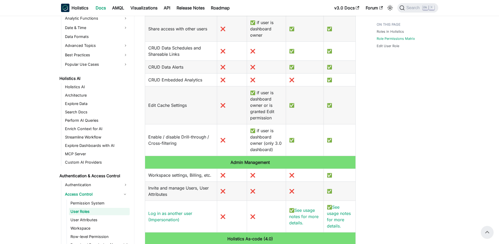
click at [274, 117] on td "✅ if user is dashboard owner or is granted Edit permission" at bounding box center [266, 105] width 39 height 38
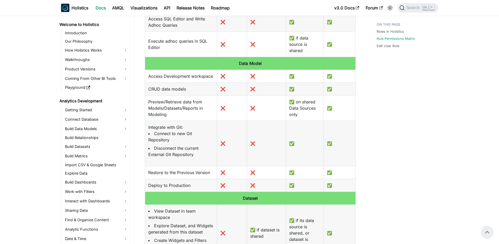
scroll to position [740, 0]
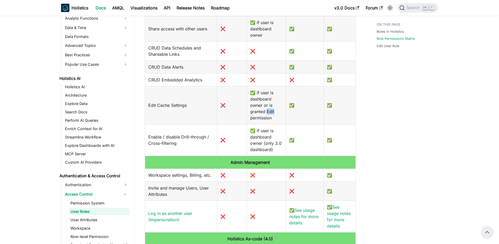
click at [272, 110] on td "✅ if user is dashboard owner or is granted Edit permission" at bounding box center [266, 105] width 39 height 38
